Goal: Find specific page/section: Find specific page/section

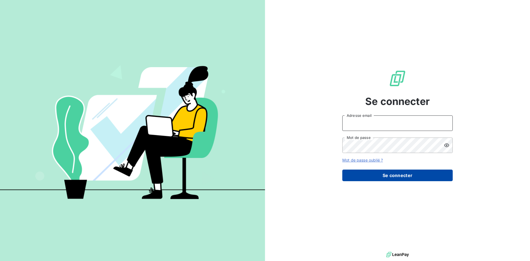
type input "[EMAIL_ADDRESS][DOMAIN_NAME]"
click at [411, 173] on button "Se connecter" at bounding box center [397, 176] width 110 height 12
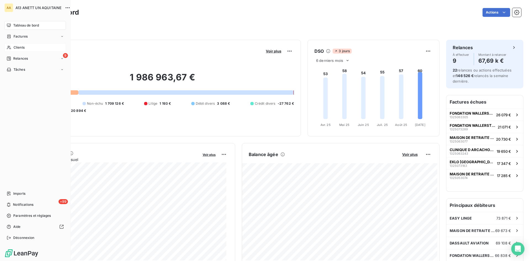
click at [30, 49] on div "Clients" at bounding box center [35, 47] width 62 height 9
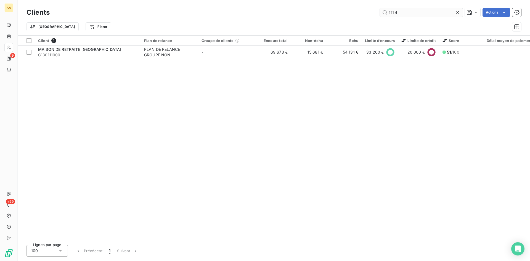
type input "1119"
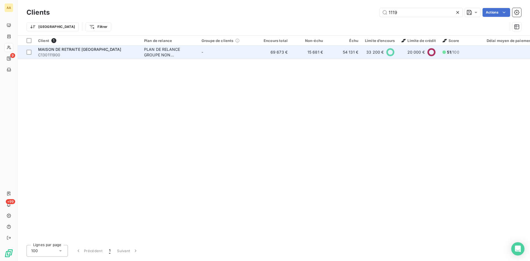
click at [70, 52] on div "MAISON DE RETRAITE [GEOGRAPHIC_DATA]" at bounding box center [87, 50] width 99 height 6
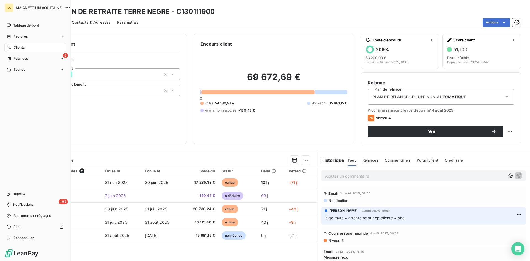
click at [16, 47] on span "Clients" at bounding box center [19, 47] width 11 height 5
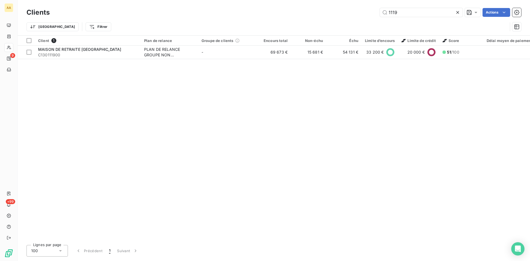
drag, startPoint x: 403, startPoint y: 15, endPoint x: 360, endPoint y: 14, distance: 43.6
click at [360, 14] on div "1119 Actions" at bounding box center [288, 12] width 465 height 9
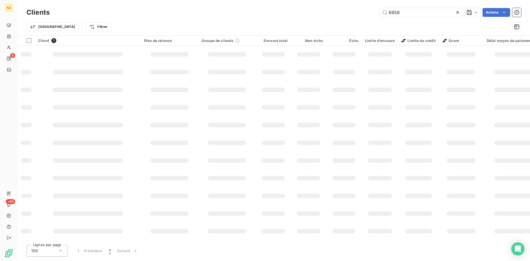
type input "6858"
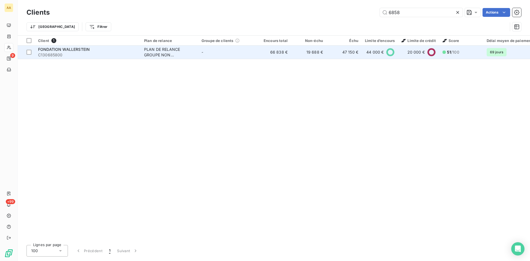
click at [151, 50] on div "PLAN DE RELANCE GROUPE NON AUTOMATIQUE" at bounding box center [169, 52] width 51 height 11
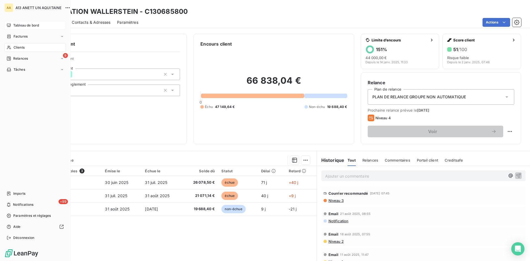
click at [14, 25] on span "Tableau de bord" at bounding box center [26, 25] width 26 height 5
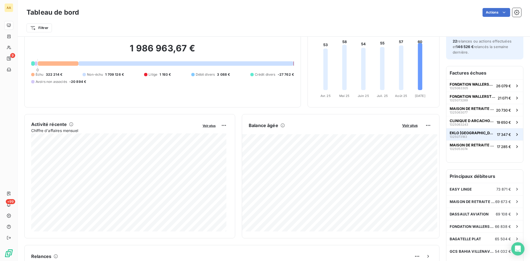
scroll to position [28, 0]
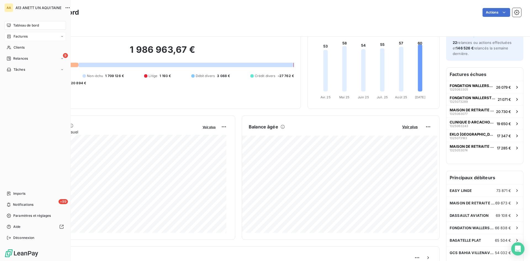
click at [20, 36] on span "Factures" at bounding box center [21, 36] width 14 height 5
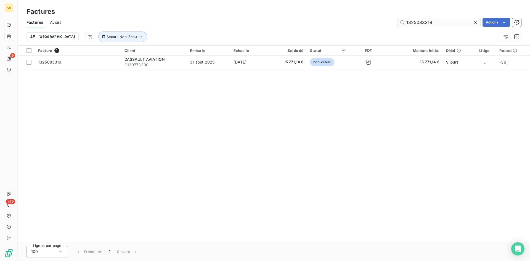
drag, startPoint x: 451, startPoint y: 22, endPoint x: 401, endPoint y: 24, distance: 50.3
click at [401, 24] on input "1325083319" at bounding box center [439, 22] width 83 height 9
click at [437, 22] on input "1325083319" at bounding box center [439, 22] width 83 height 9
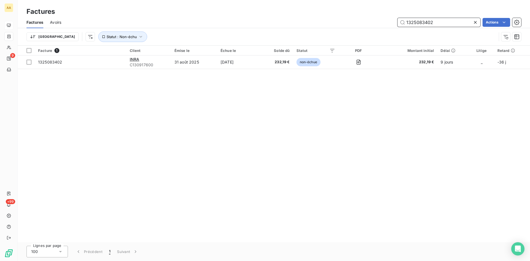
type input "1325083402"
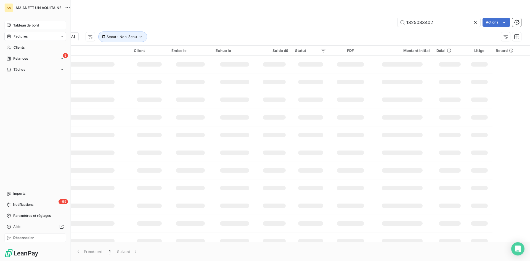
click at [15, 235] on div "Déconnexion" at bounding box center [35, 237] width 62 height 9
